Goal: Browse casually: Explore the website without a specific task or goal

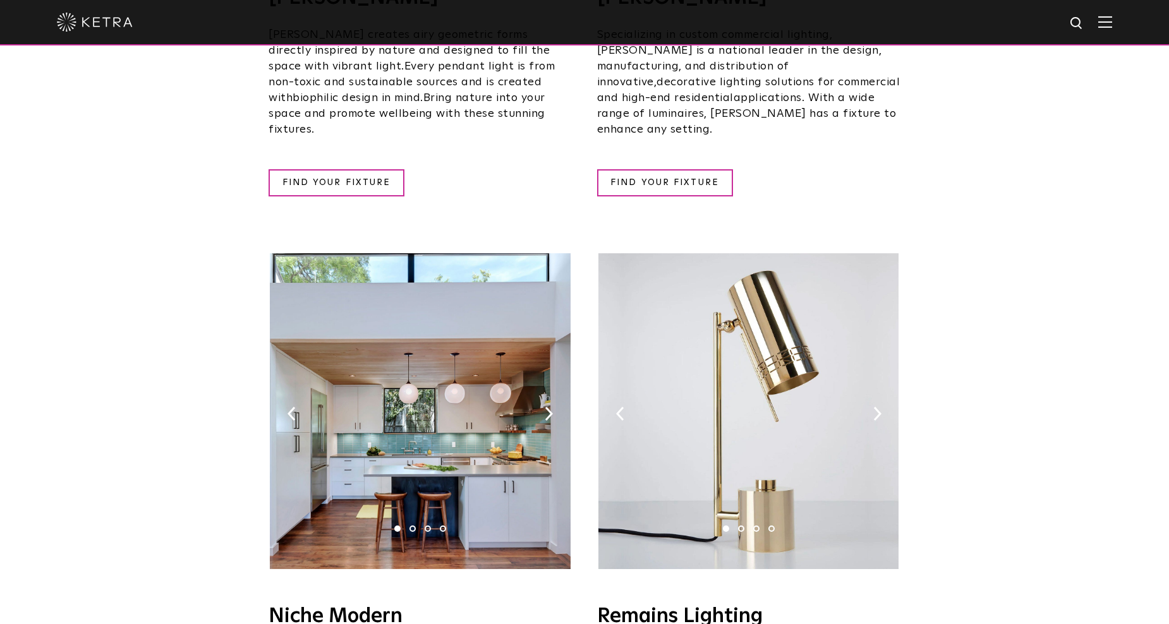
scroll to position [1237, 0]
click at [874, 406] on img at bounding box center [877, 413] width 8 height 14
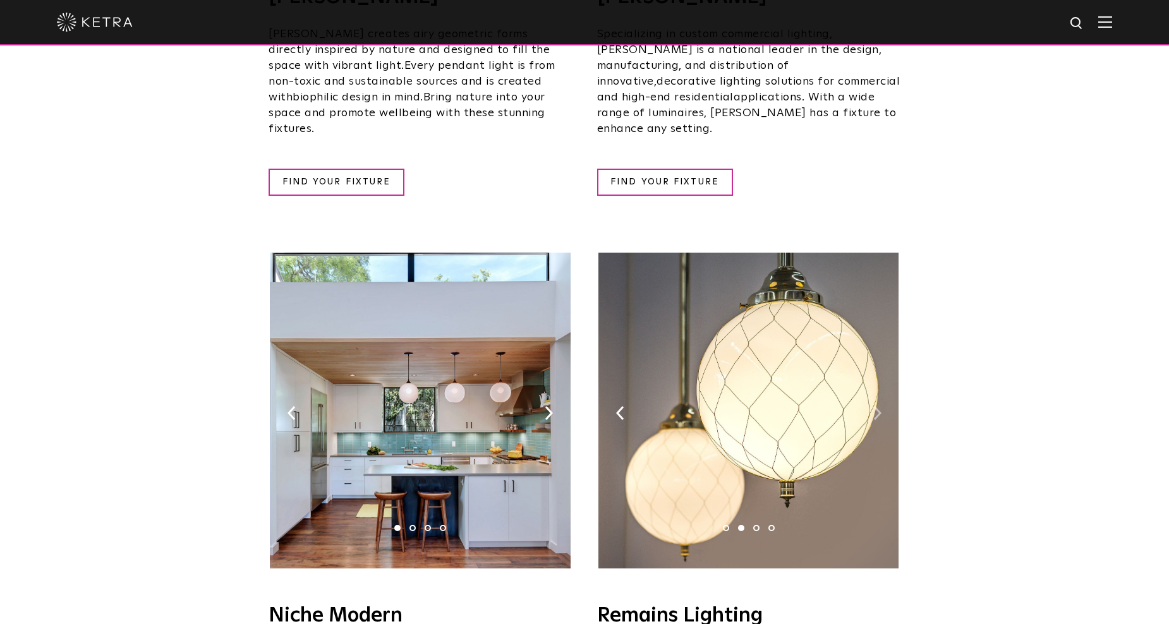
click at [874, 406] on img at bounding box center [877, 413] width 8 height 14
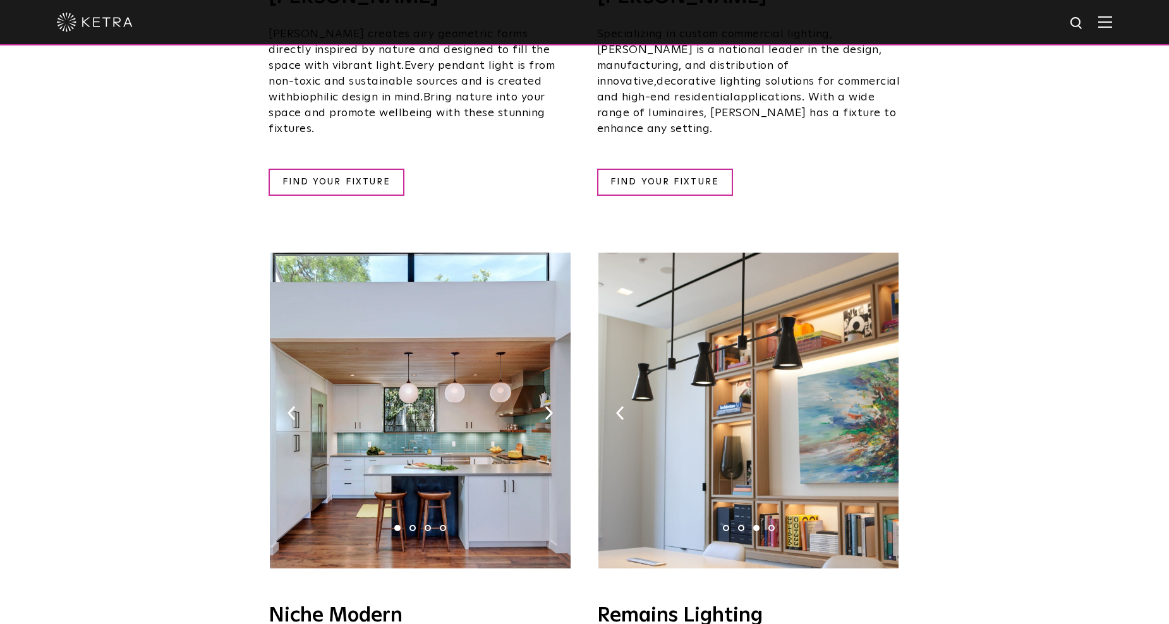
click at [874, 406] on img at bounding box center [877, 413] width 8 height 14
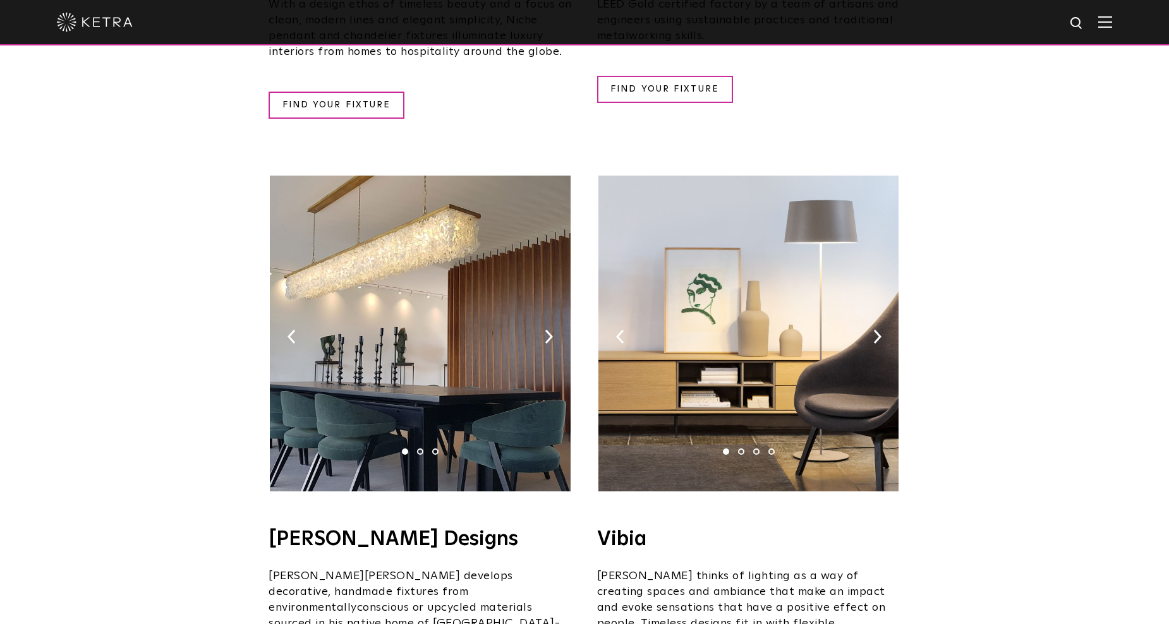
scroll to position [1933, 0]
click at [873, 329] on img at bounding box center [877, 336] width 8 height 14
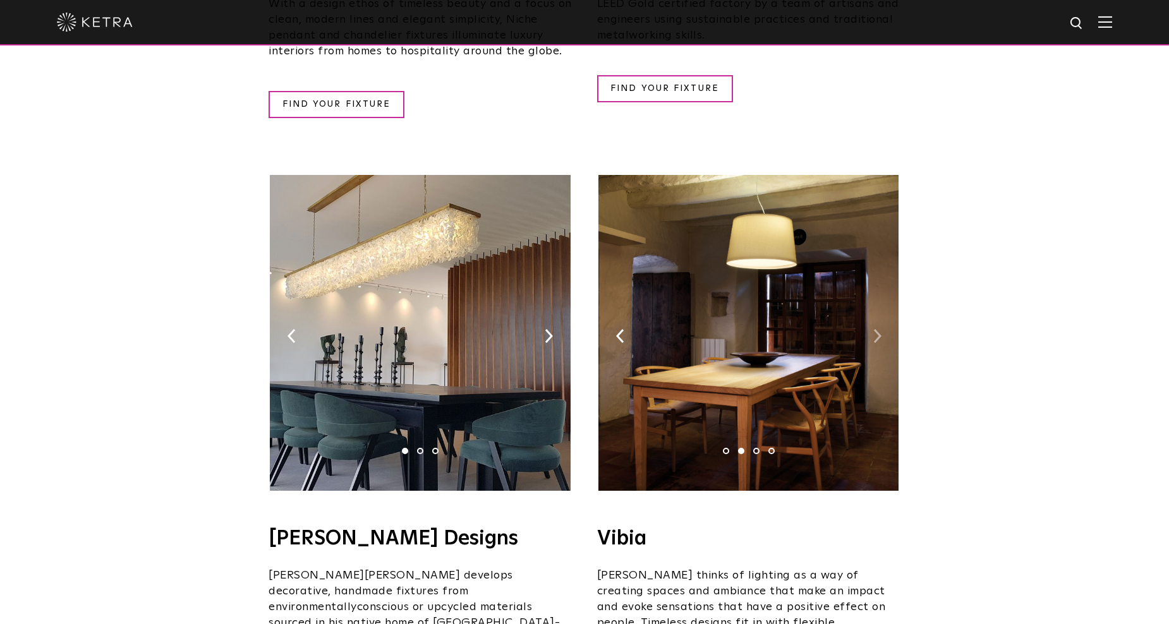
click at [873, 329] on img at bounding box center [877, 336] width 8 height 14
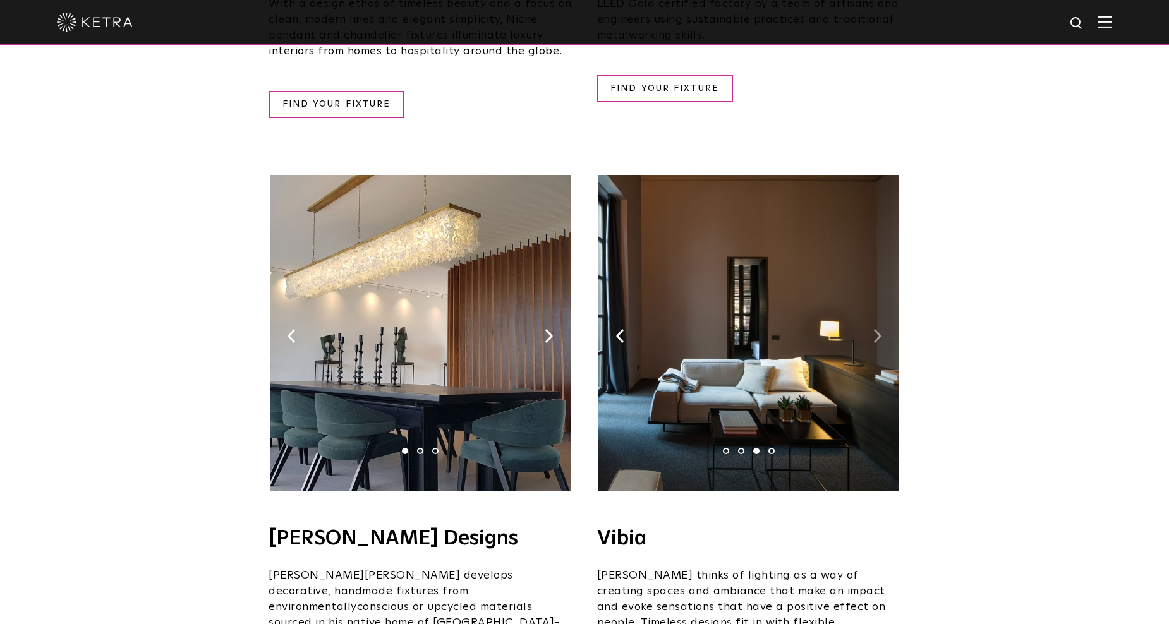
click at [873, 329] on img at bounding box center [877, 336] width 8 height 14
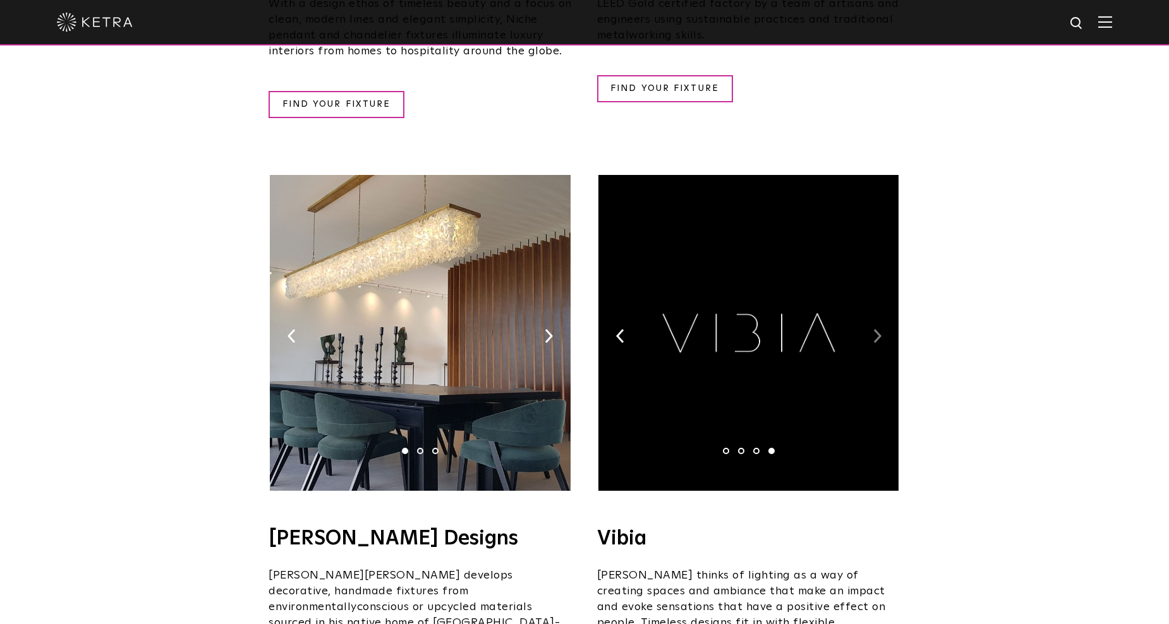
click at [873, 329] on img at bounding box center [877, 336] width 8 height 14
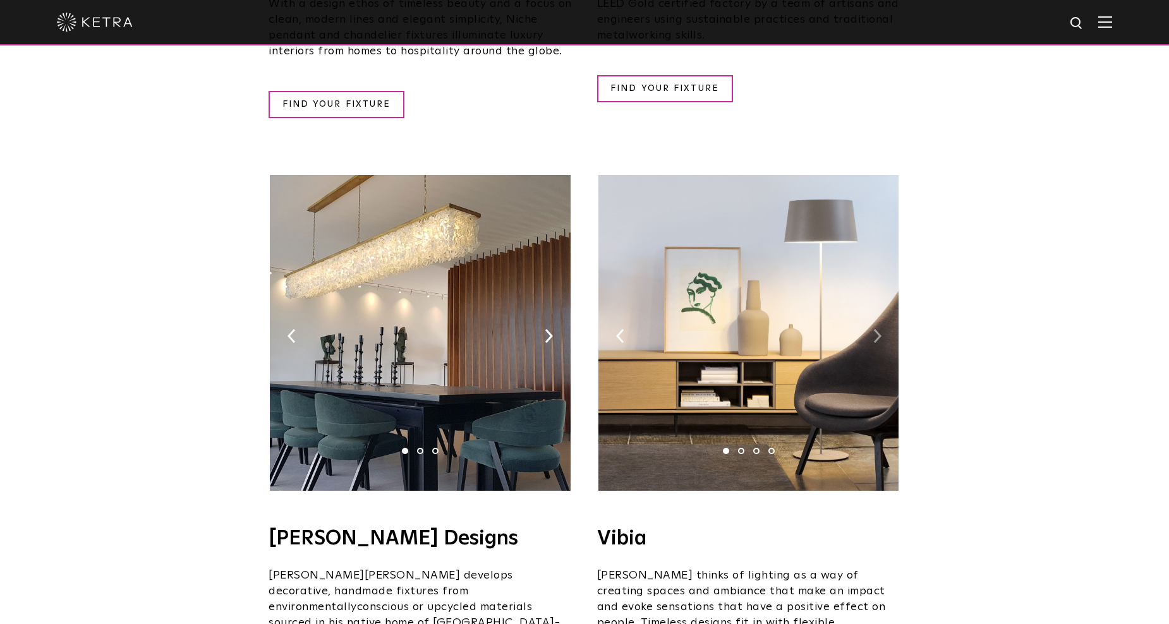
click at [873, 329] on img at bounding box center [877, 336] width 8 height 14
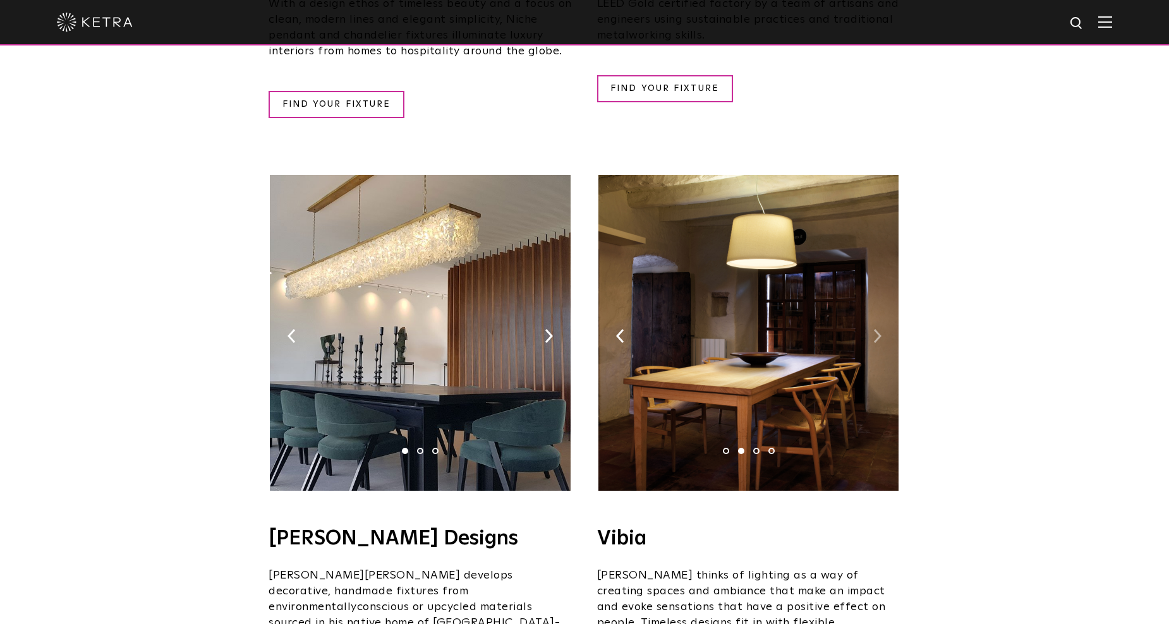
click at [873, 329] on img at bounding box center [877, 336] width 8 height 14
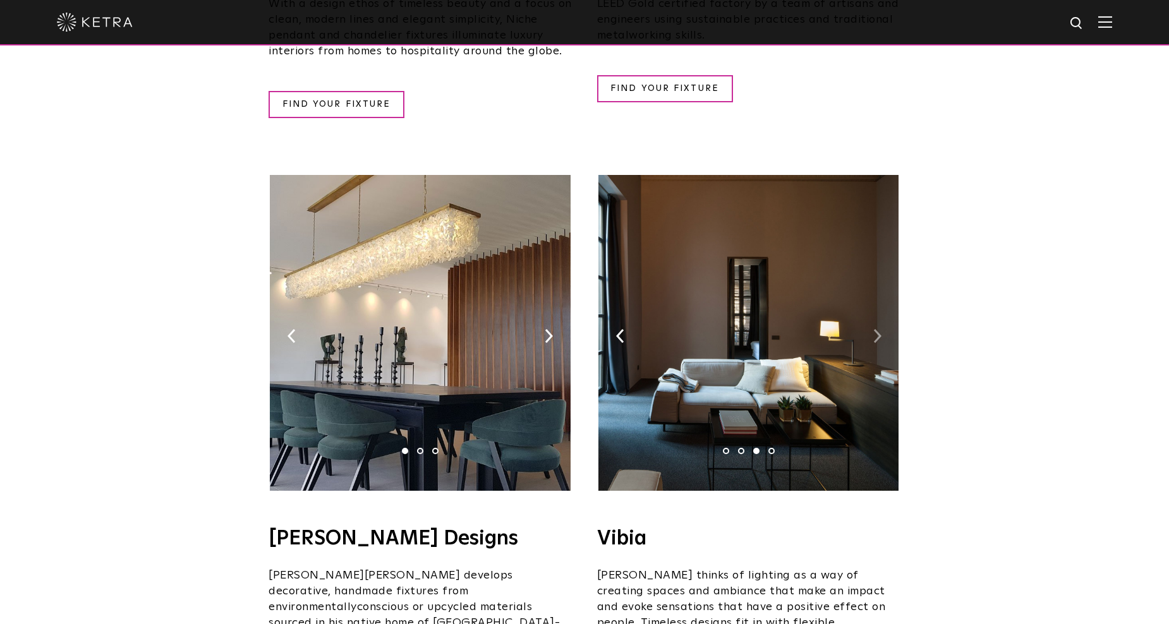
click at [873, 329] on img at bounding box center [877, 336] width 8 height 14
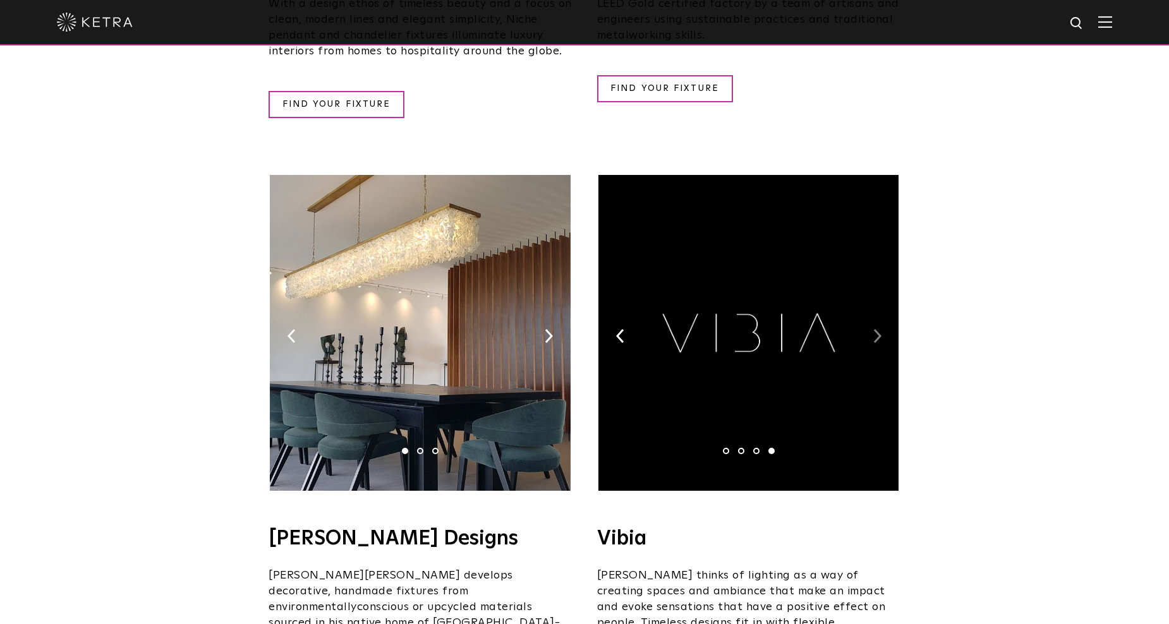
click at [873, 329] on img at bounding box center [877, 336] width 8 height 14
